Goal: Answer question/provide support: Share knowledge or assist other users

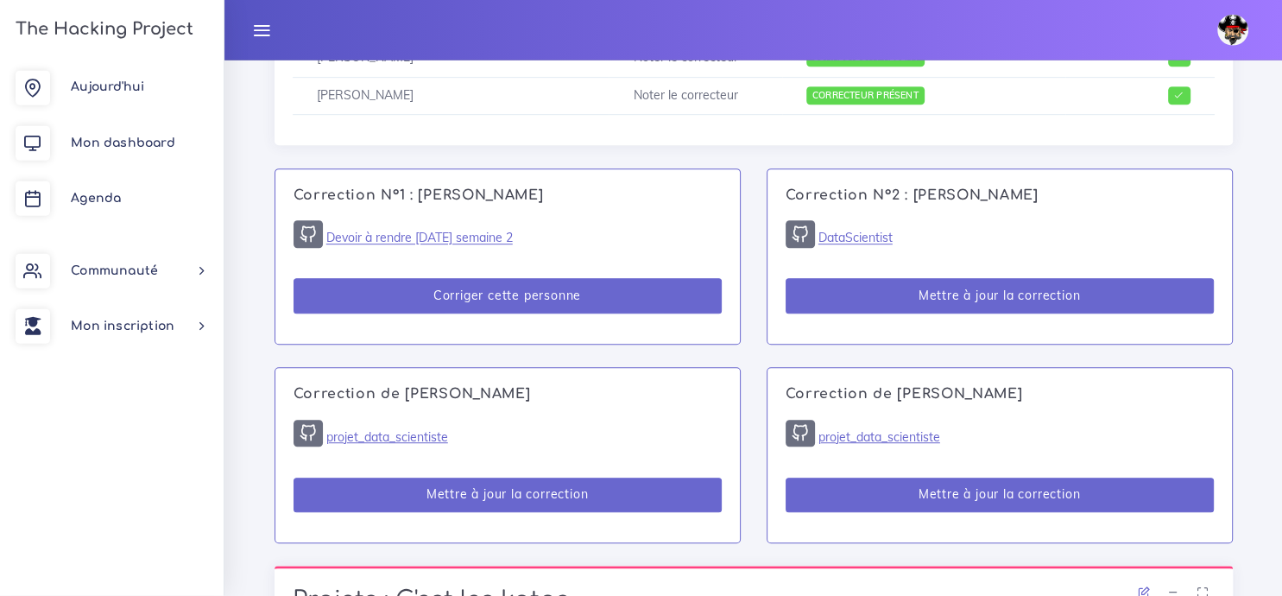
scroll to position [1009, 0]
click at [414, 243] on link "Devoir à rendre [DATE] semaine 2" at bounding box center [419, 239] width 187 height 16
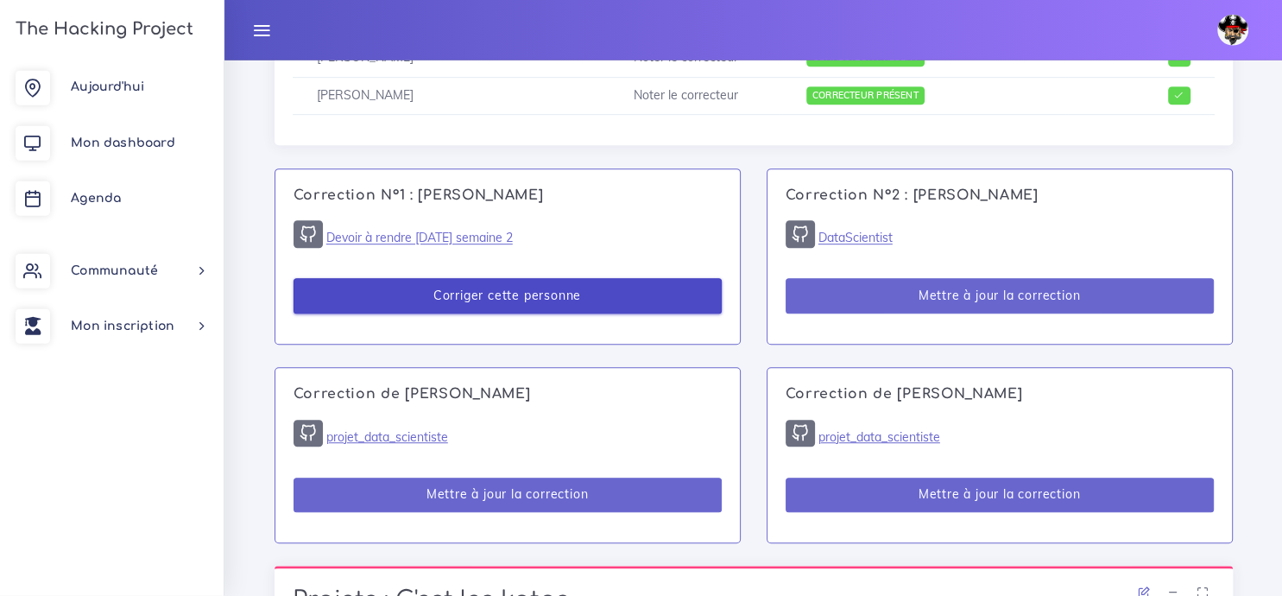
click at [419, 294] on button "Corriger cette personne" at bounding box center [508, 296] width 428 height 35
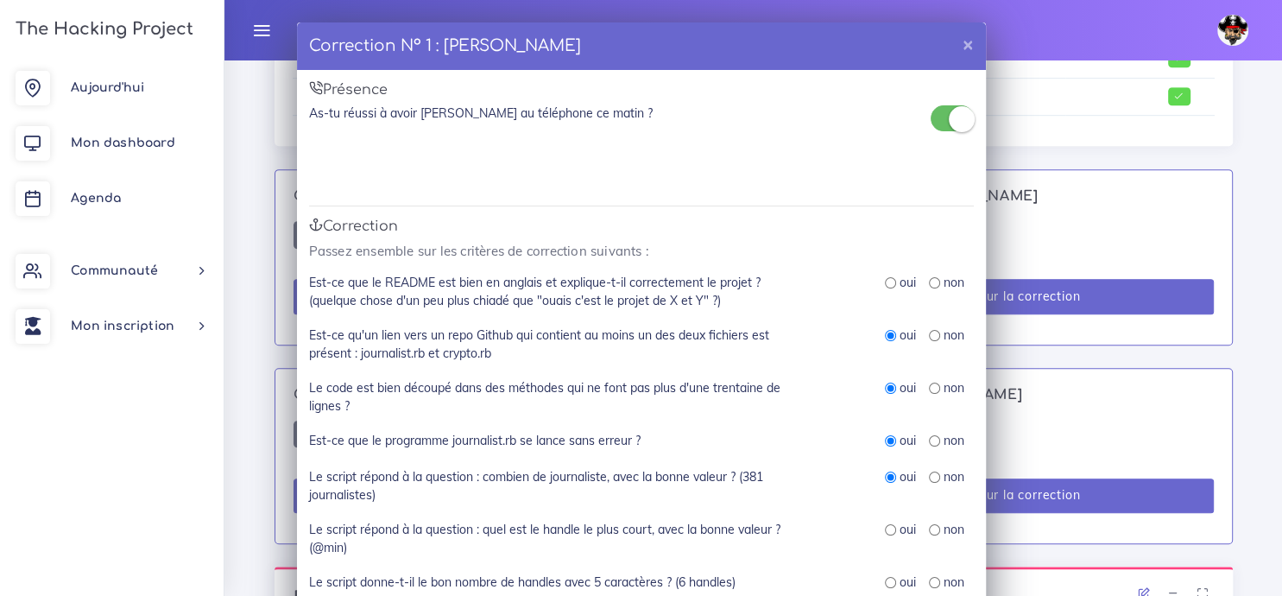
click at [930, 283] on input "radio" at bounding box center [934, 282] width 11 height 11
radio input "true"
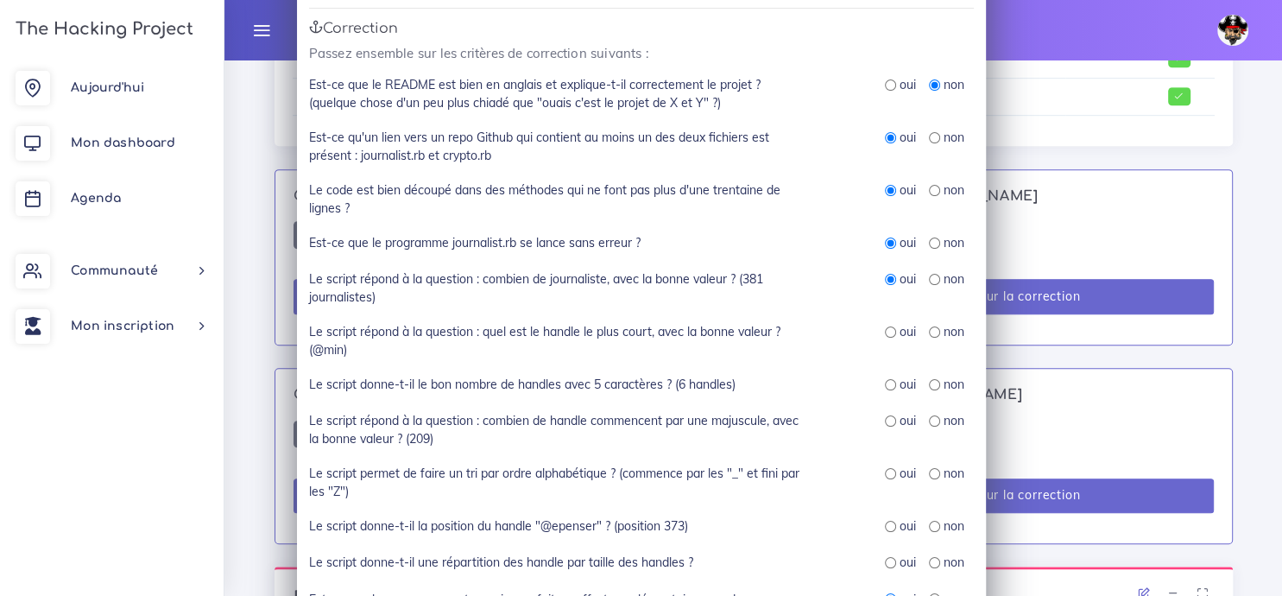
scroll to position [199, 0]
click at [892, 331] on input "radio" at bounding box center [890, 331] width 11 height 11
radio input "true"
click at [886, 386] on input "radio" at bounding box center [890, 383] width 11 height 11
radio input "true"
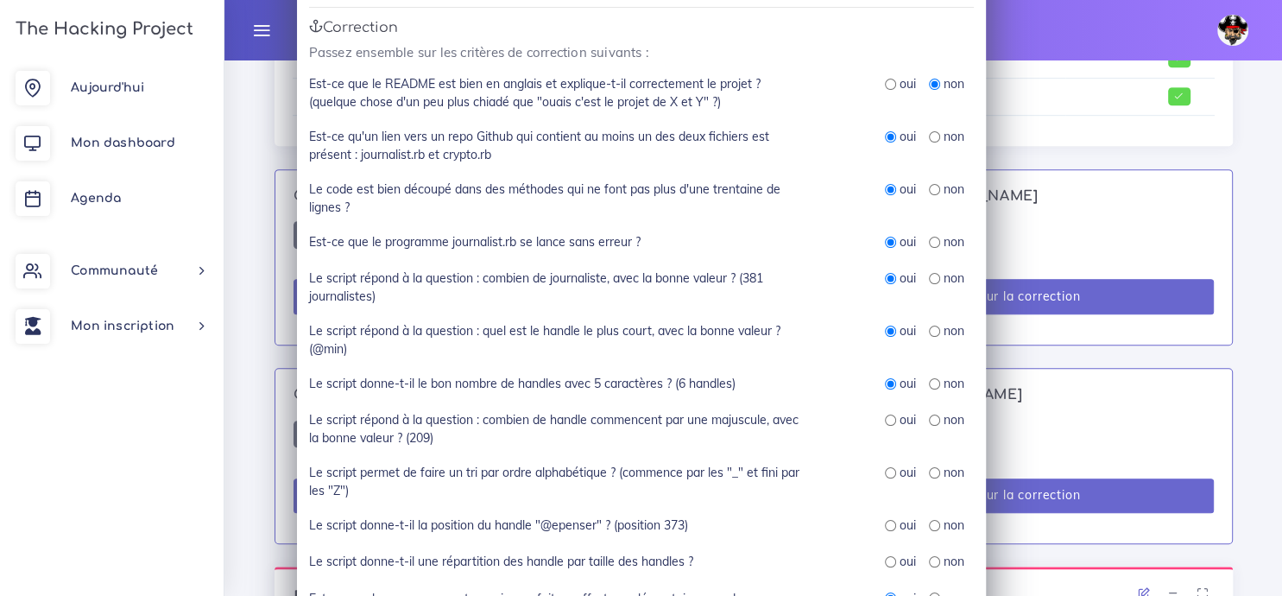
click at [889, 427] on div "oui" at bounding box center [900, 419] width 31 height 17
click at [889, 421] on input "radio" at bounding box center [890, 419] width 11 height 11
radio input "true"
click at [933, 478] on input "radio" at bounding box center [934, 472] width 11 height 11
radio input "true"
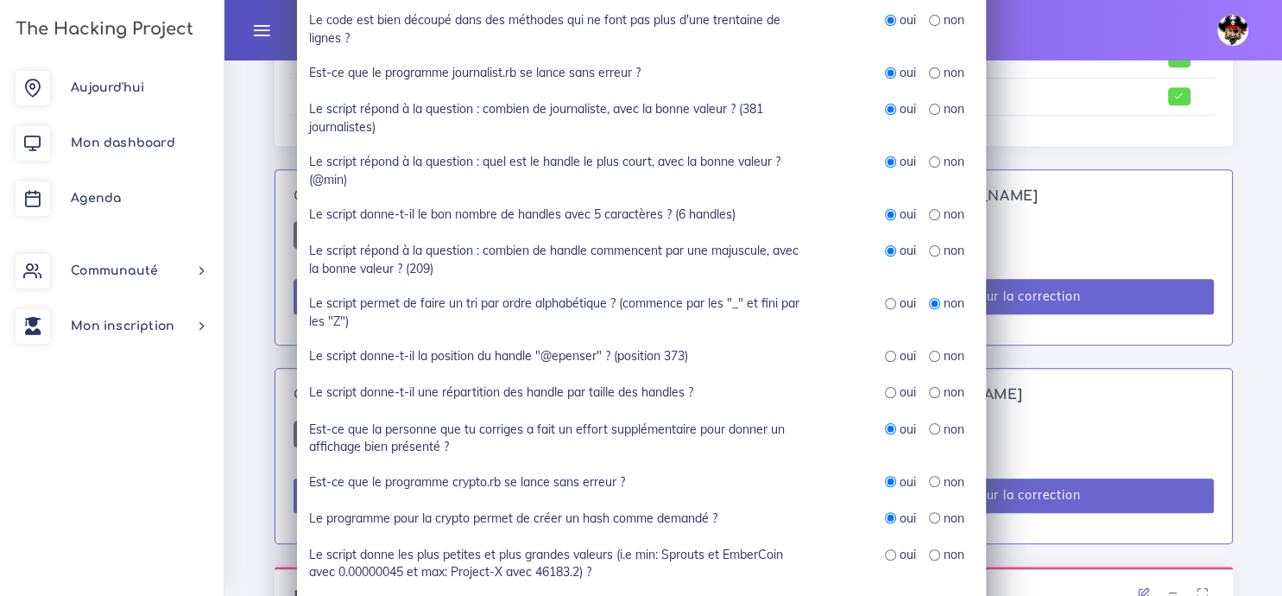
scroll to position [370, 0]
click at [893, 355] on input "radio" at bounding box center [890, 354] width 11 height 11
radio input "true"
click at [889, 392] on input "radio" at bounding box center [890, 390] width 11 height 11
radio input "true"
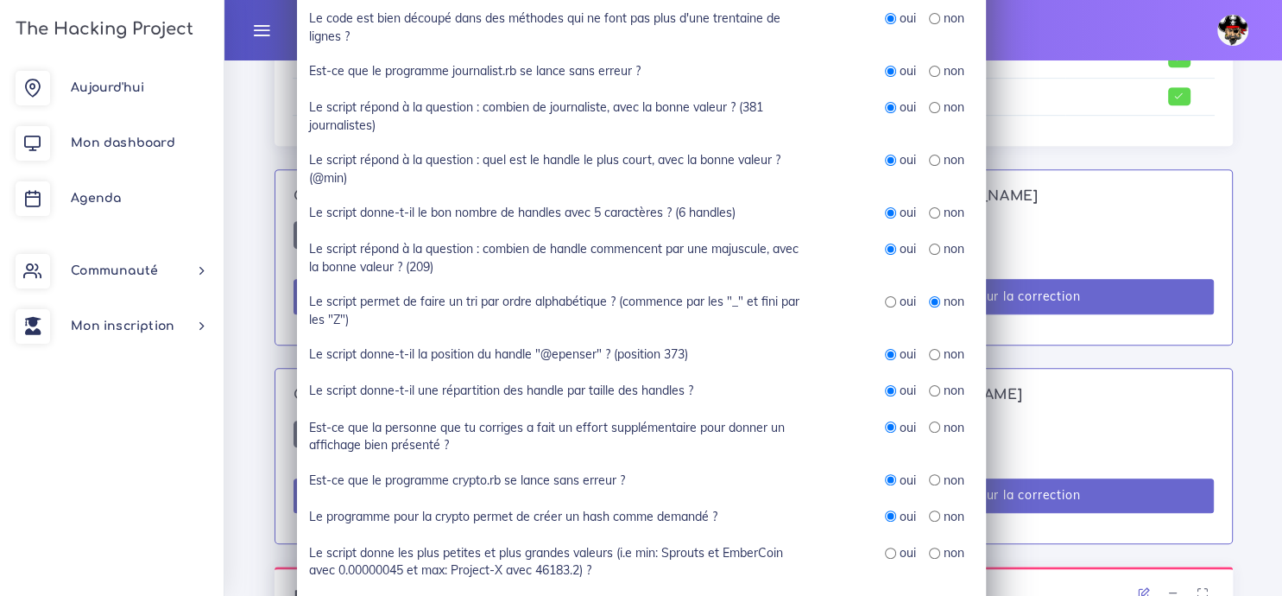
click at [935, 554] on input "radio" at bounding box center [934, 552] width 11 height 11
radio input "true"
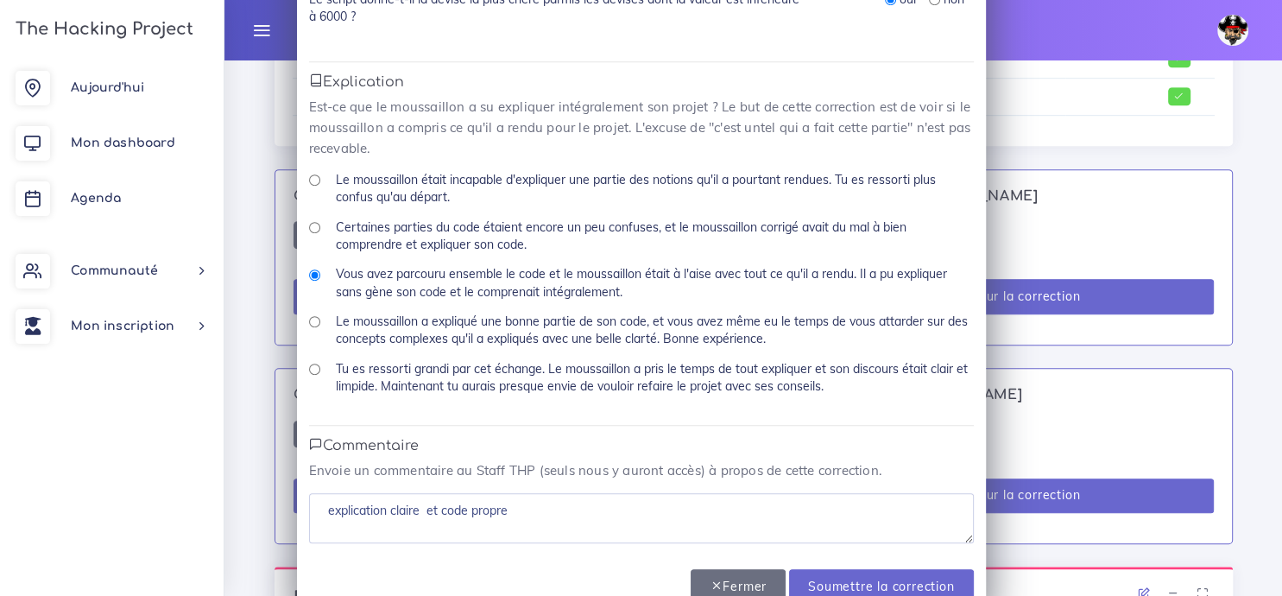
scroll to position [1053, 0]
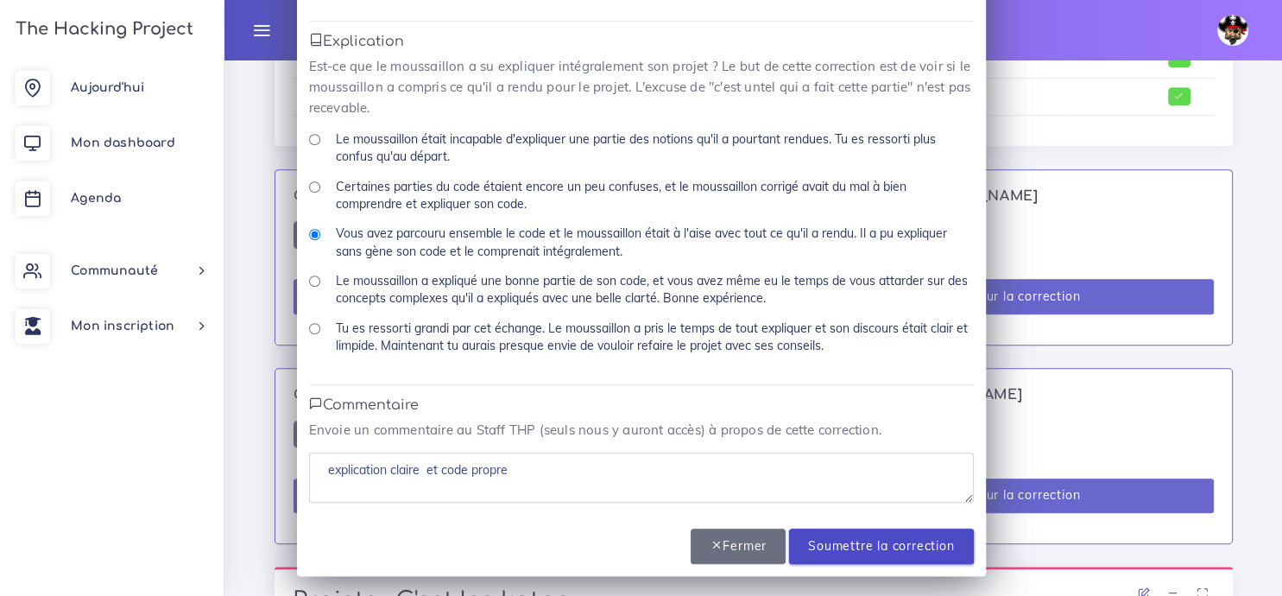
click at [838, 538] on input "Soumettre la correction" at bounding box center [881, 545] width 184 height 35
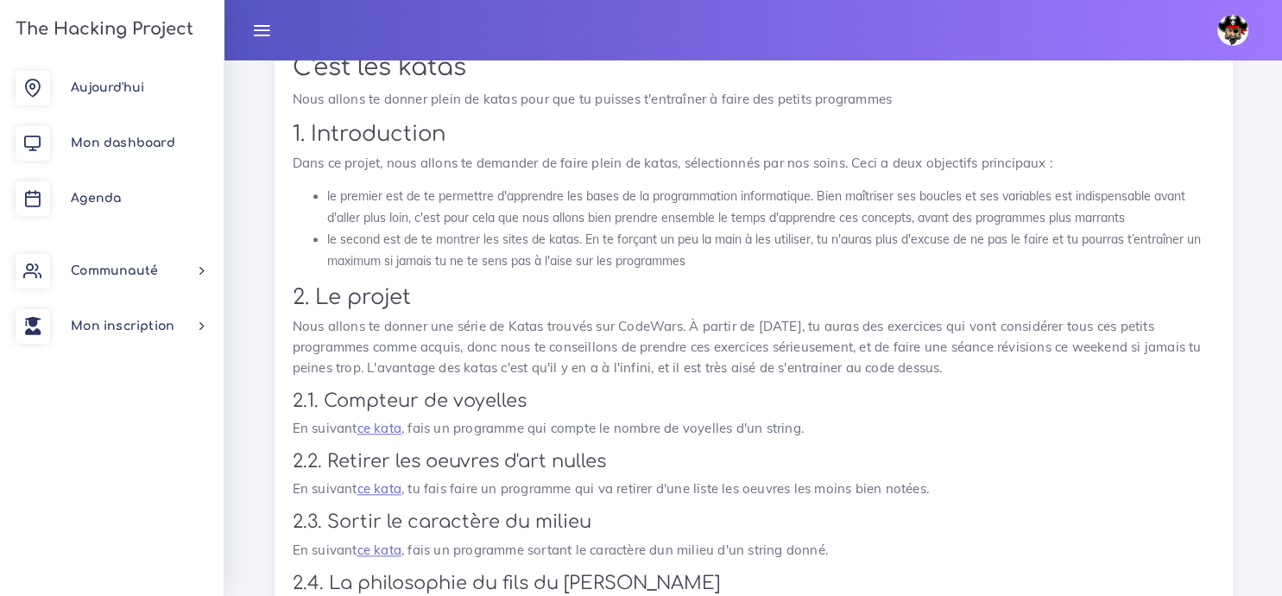
scroll to position [1615, 0]
